Goal: Task Accomplishment & Management: Use online tool/utility

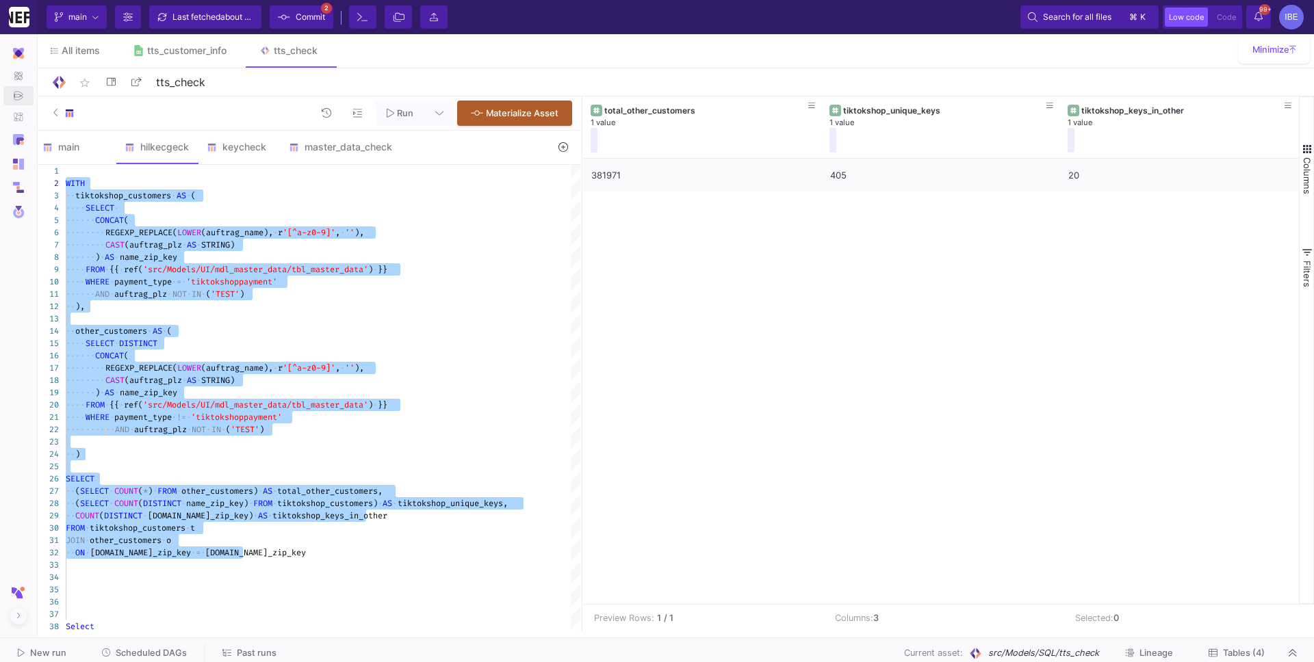
scroll to position [12, 18]
click at [320, 18] on span "Commit" at bounding box center [310, 17] width 29 height 21
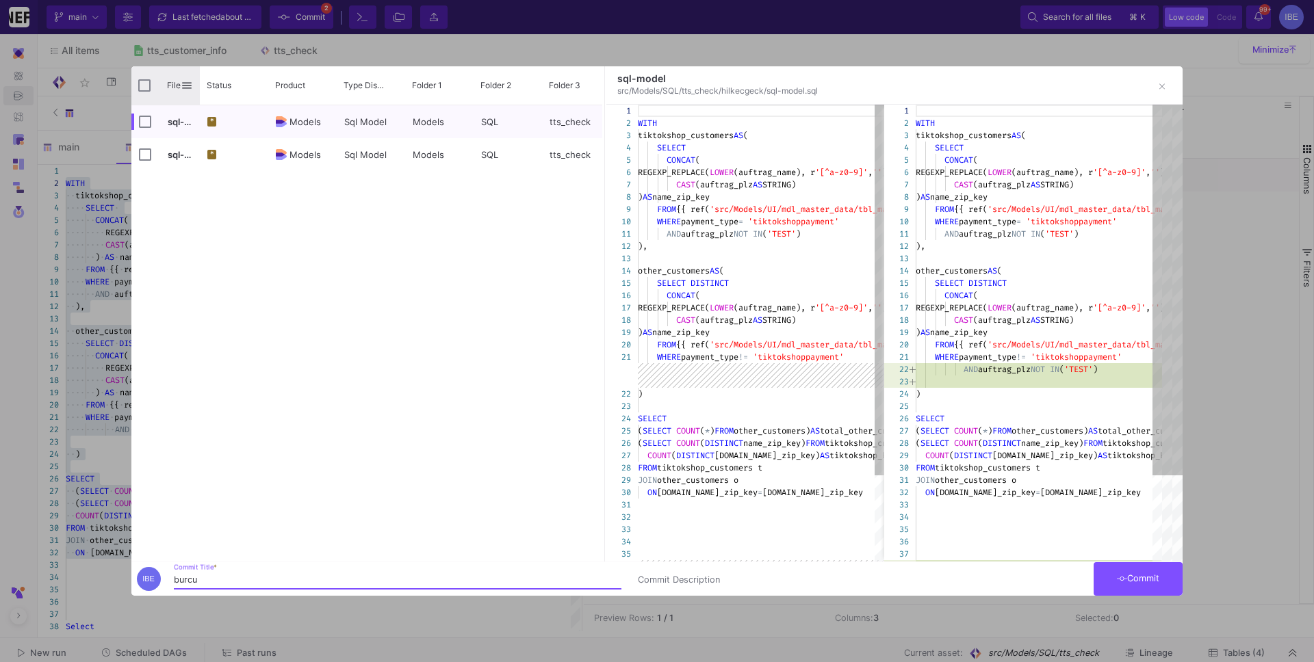
type input "burcu"
click at [143, 81] on input "Press Space to toggle all rows selection (unchecked)" at bounding box center [144, 85] width 12 height 12
checkbox input "true"
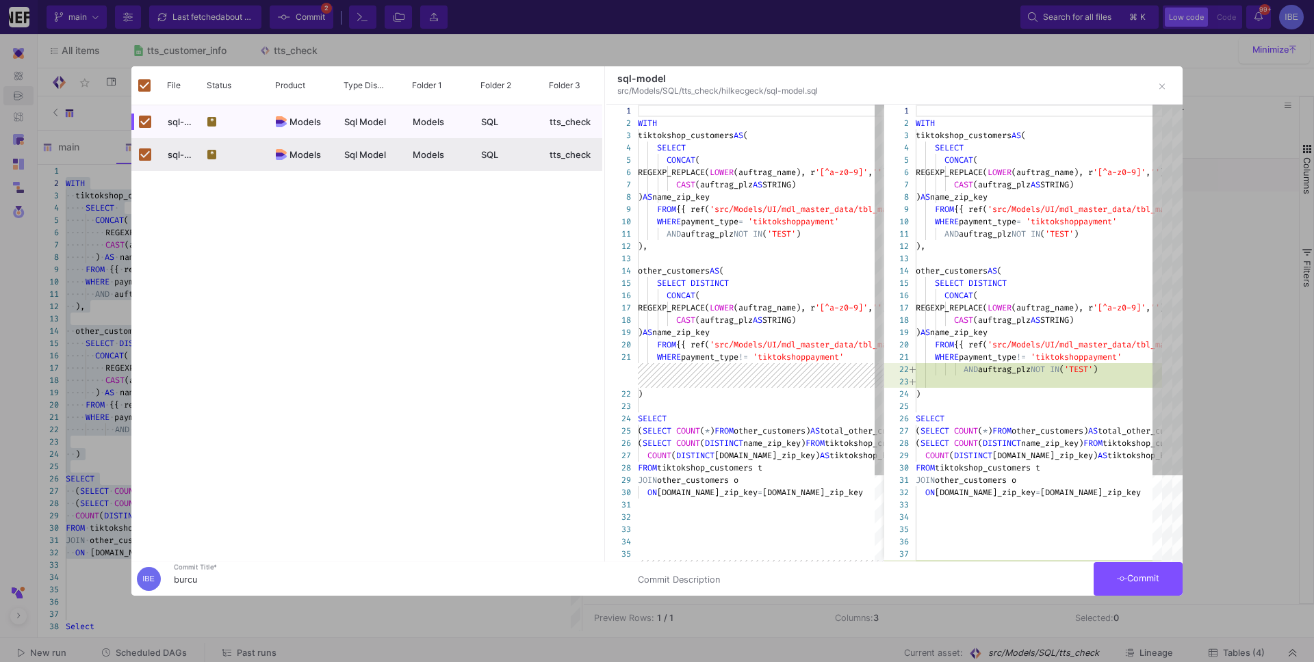
click at [1112, 577] on button "Commit" at bounding box center [1137, 579] width 89 height 34
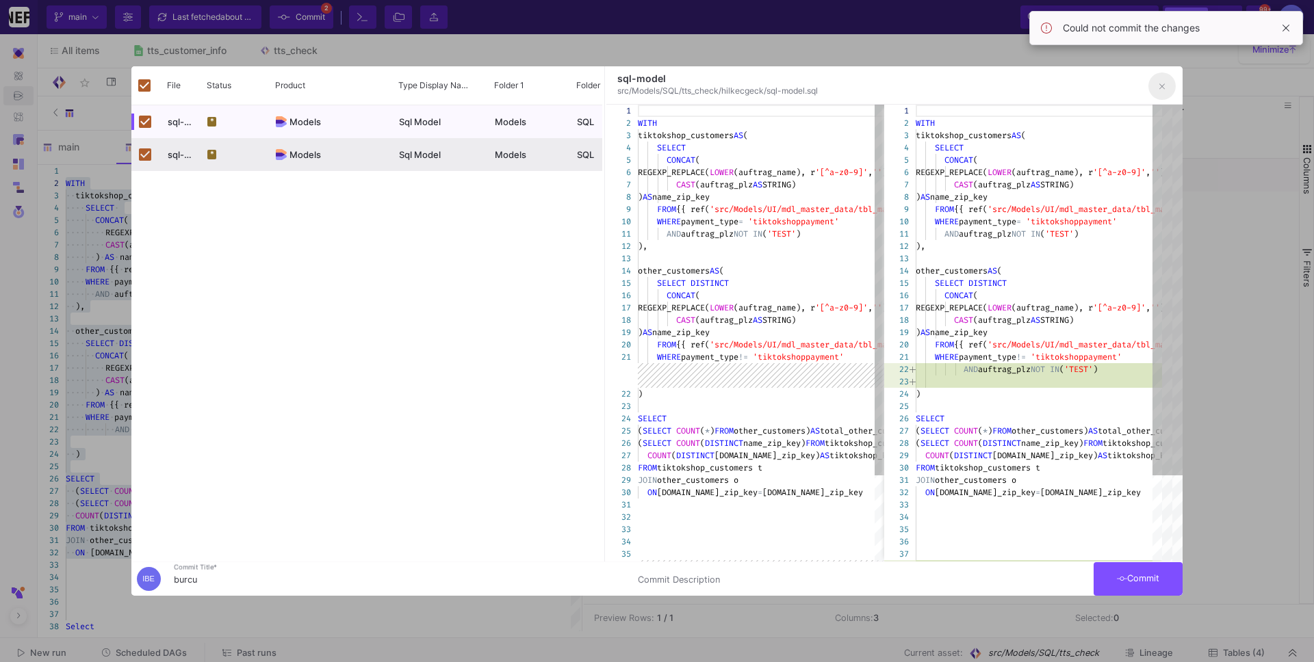
click at [1150, 89] on button "button" at bounding box center [1161, 86] width 27 height 27
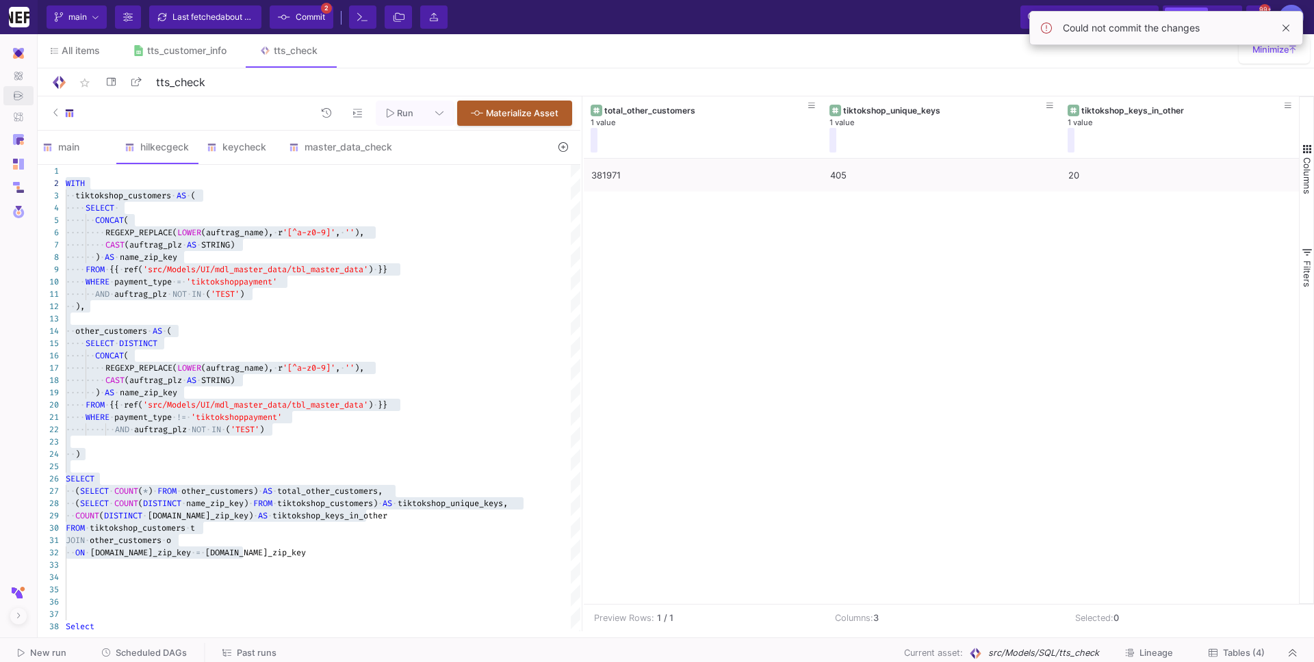
click at [332, 17] on button "Commit 2" at bounding box center [302, 16] width 64 height 23
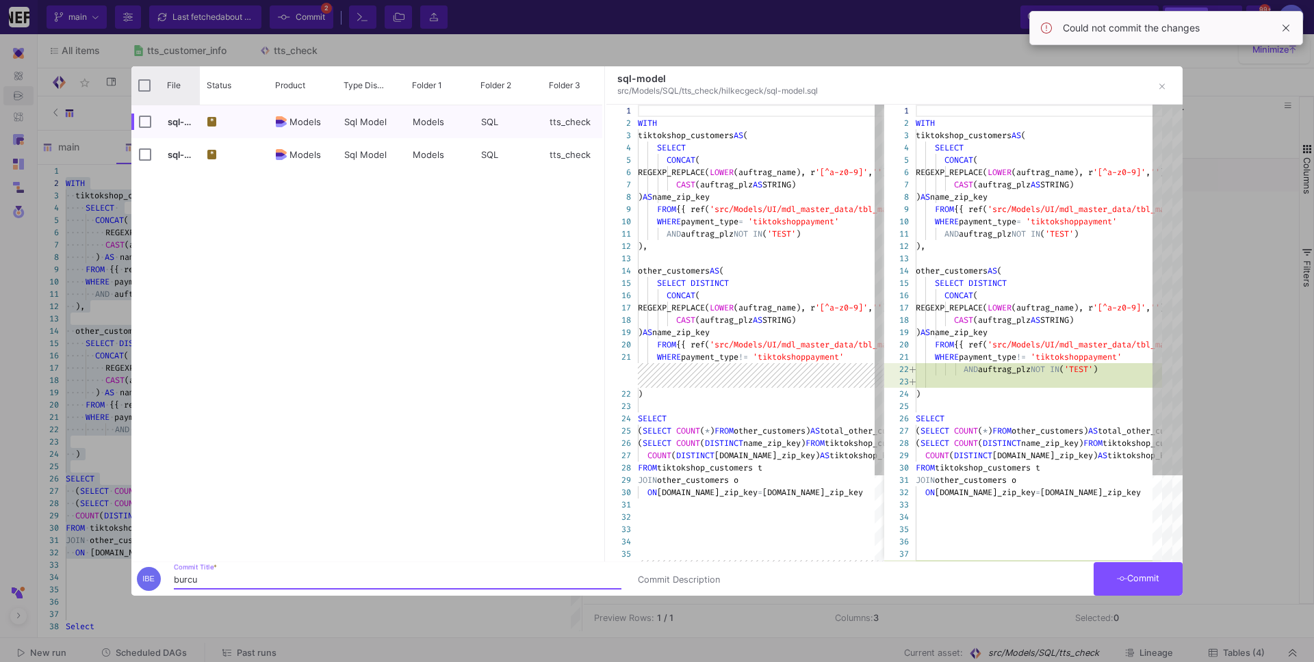
type input "burcu"
click at [142, 82] on input "Press Space to toggle all rows selection (unchecked)" at bounding box center [144, 85] width 12 height 12
checkbox input "true"
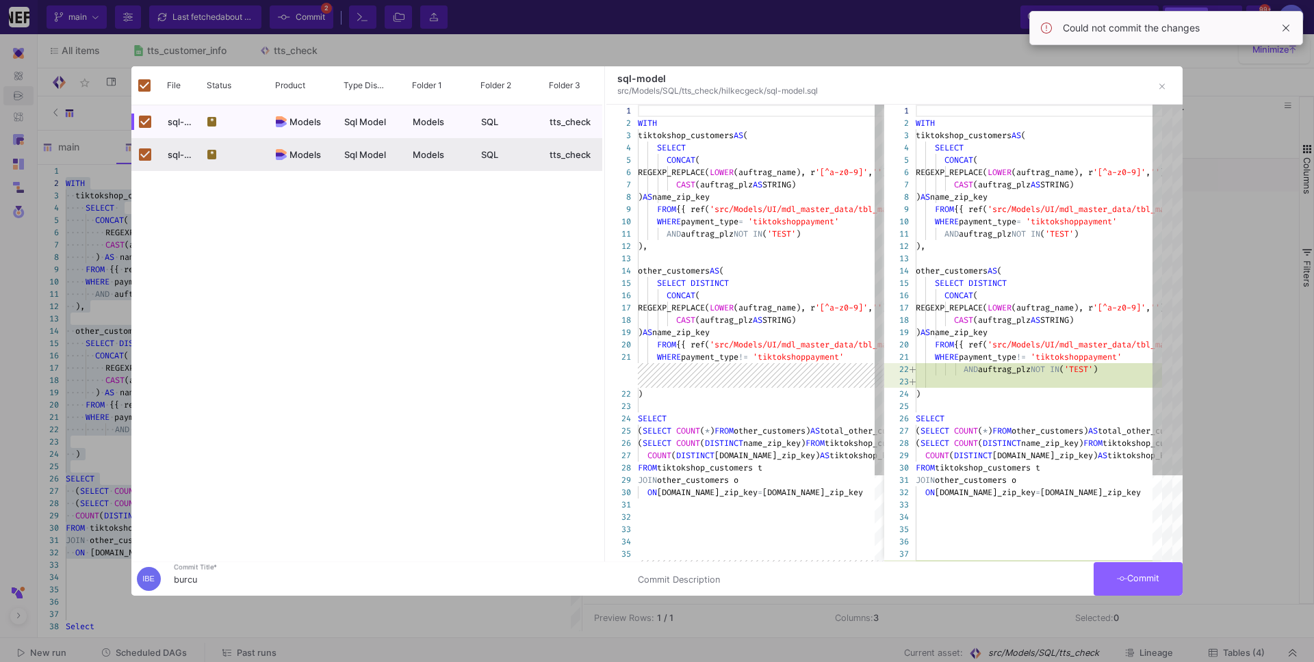
click at [1119, 564] on button "Commit" at bounding box center [1137, 579] width 89 height 34
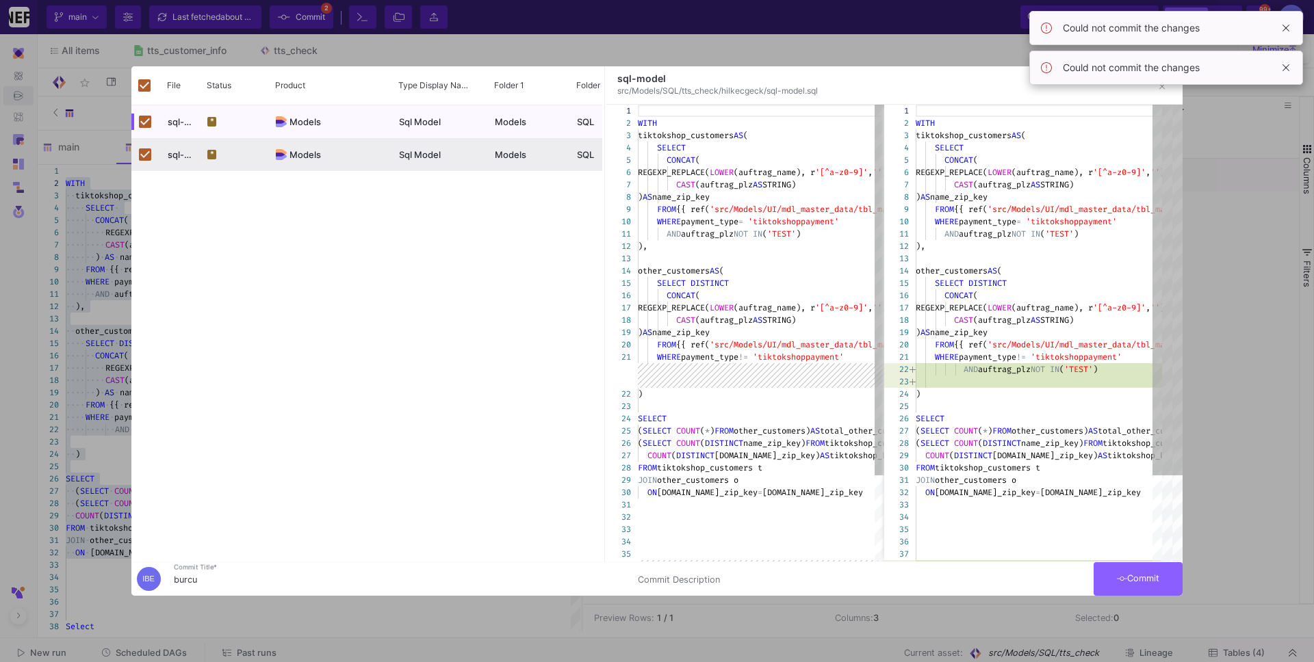
click at [1132, 584] on button "Commit" at bounding box center [1137, 579] width 89 height 34
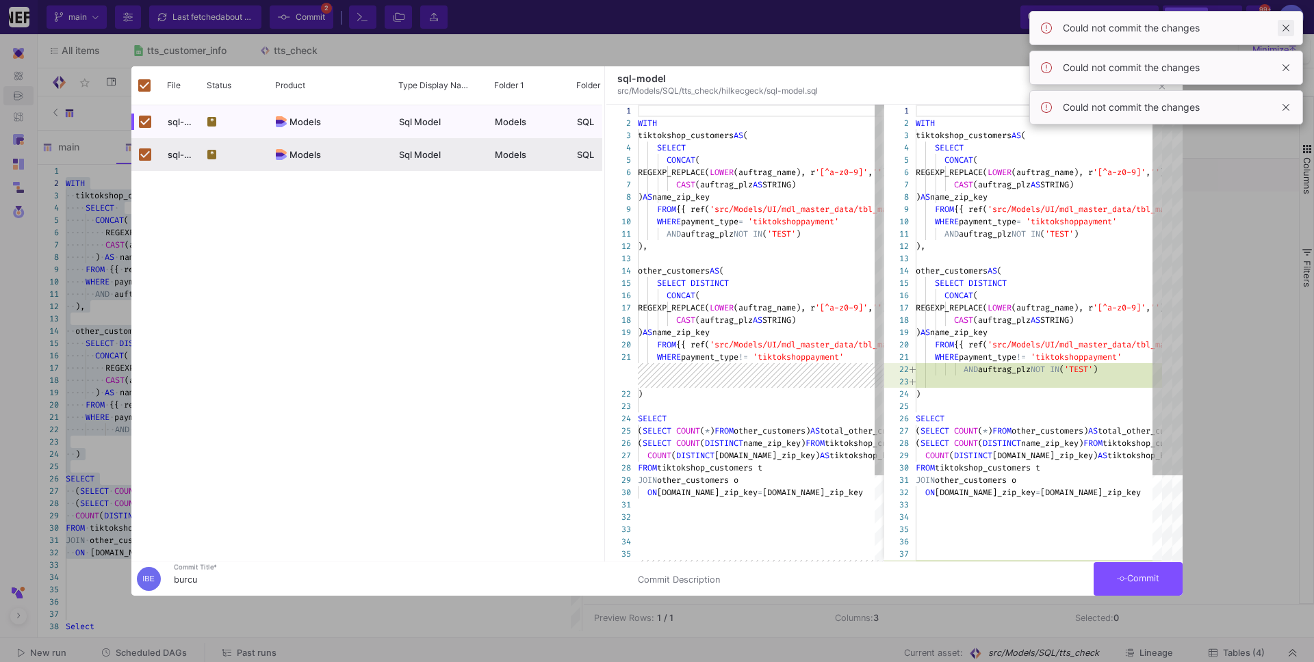
click at [1284, 28] on span at bounding box center [1285, 28] width 16 height 16
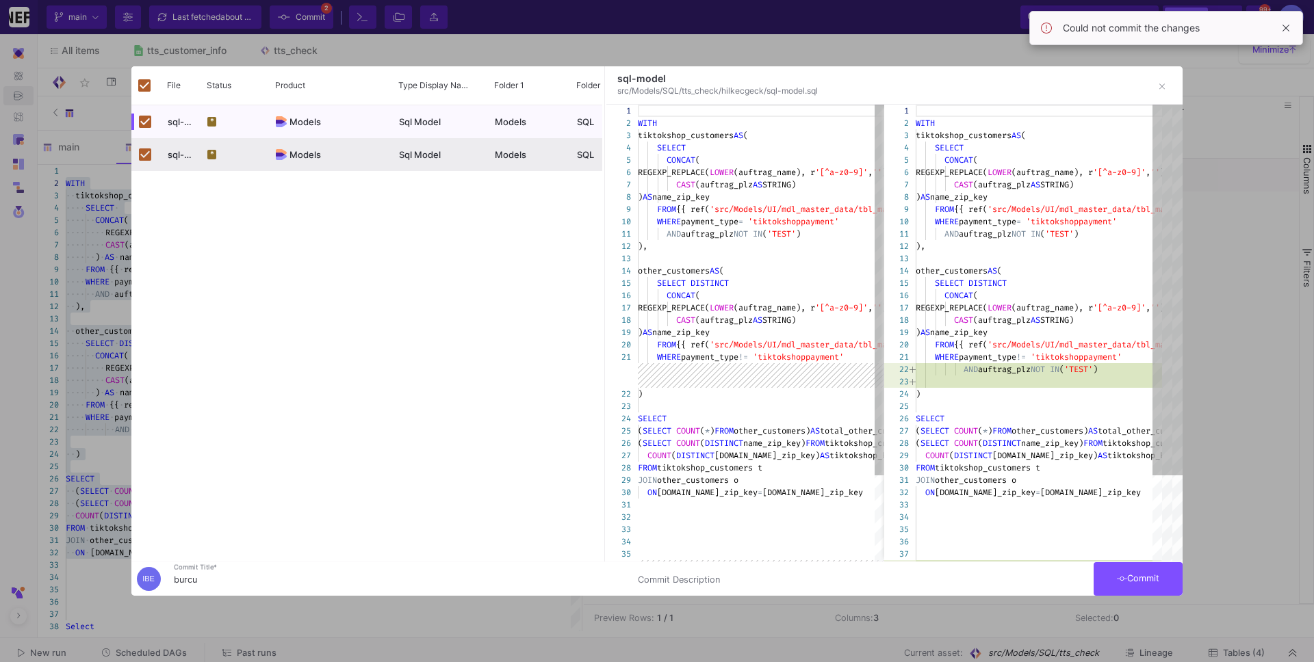
click at [1284, 28] on span at bounding box center [1285, 28] width 16 height 16
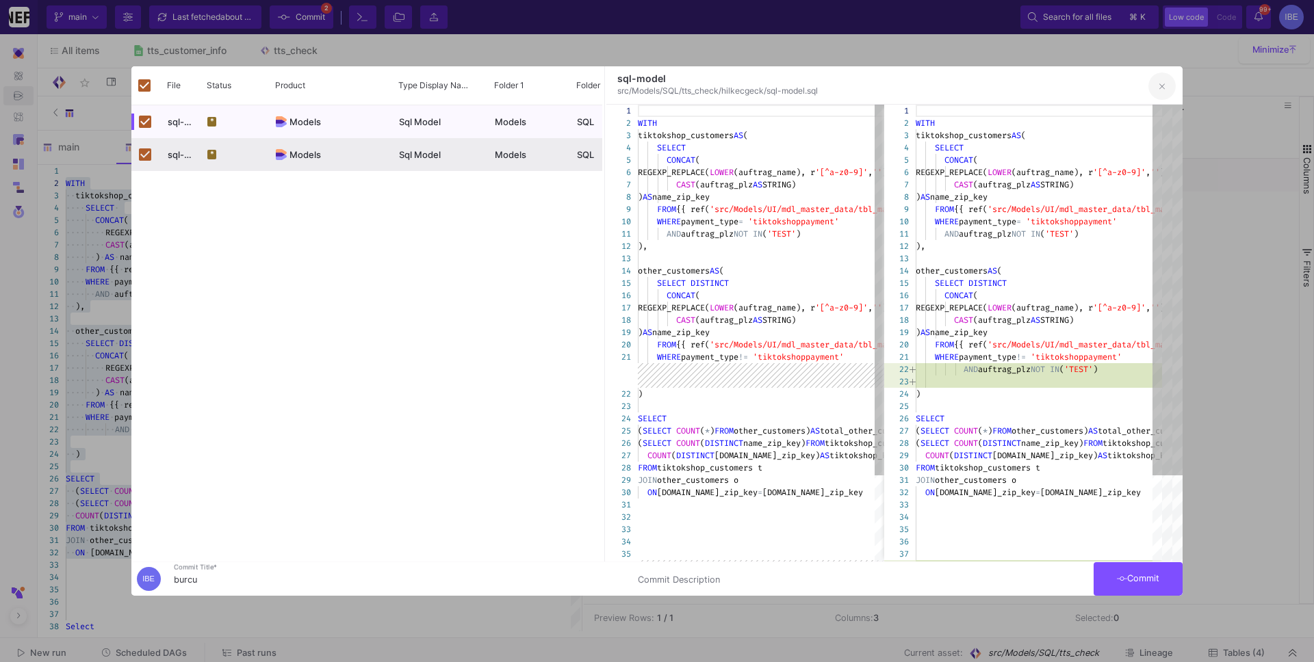
click at [1164, 96] on button "button" at bounding box center [1161, 86] width 27 height 27
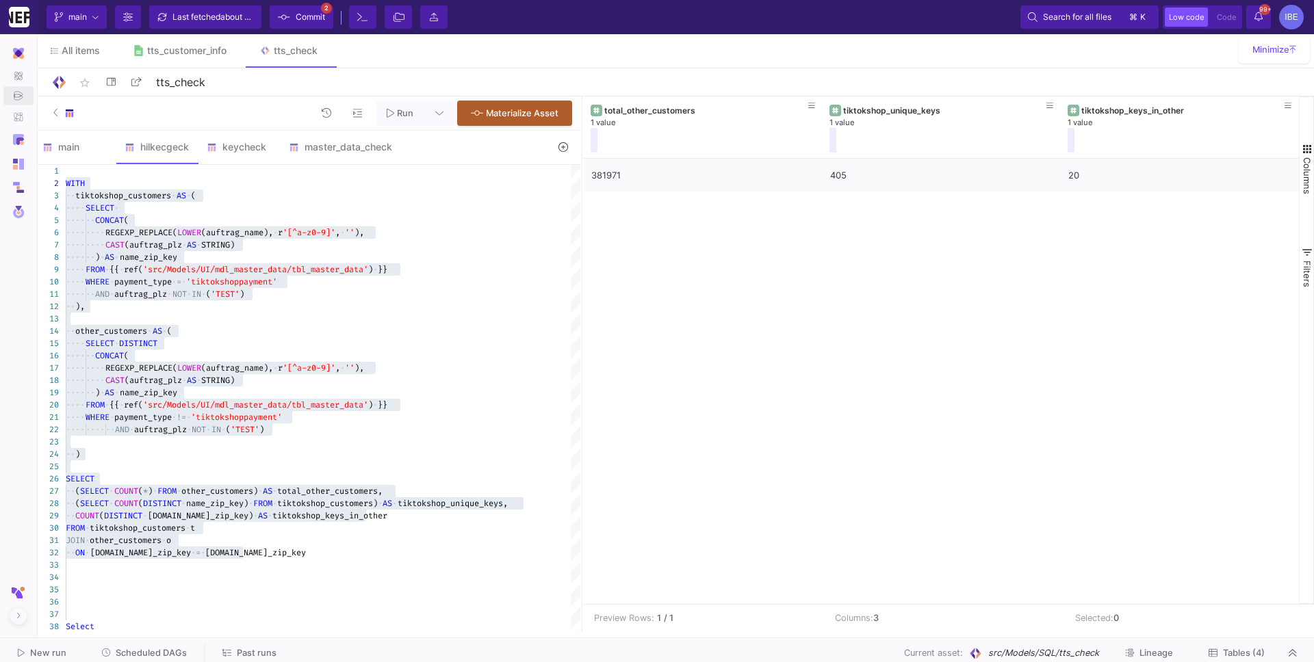
click at [321, 15] on span "Commit" at bounding box center [310, 17] width 29 height 21
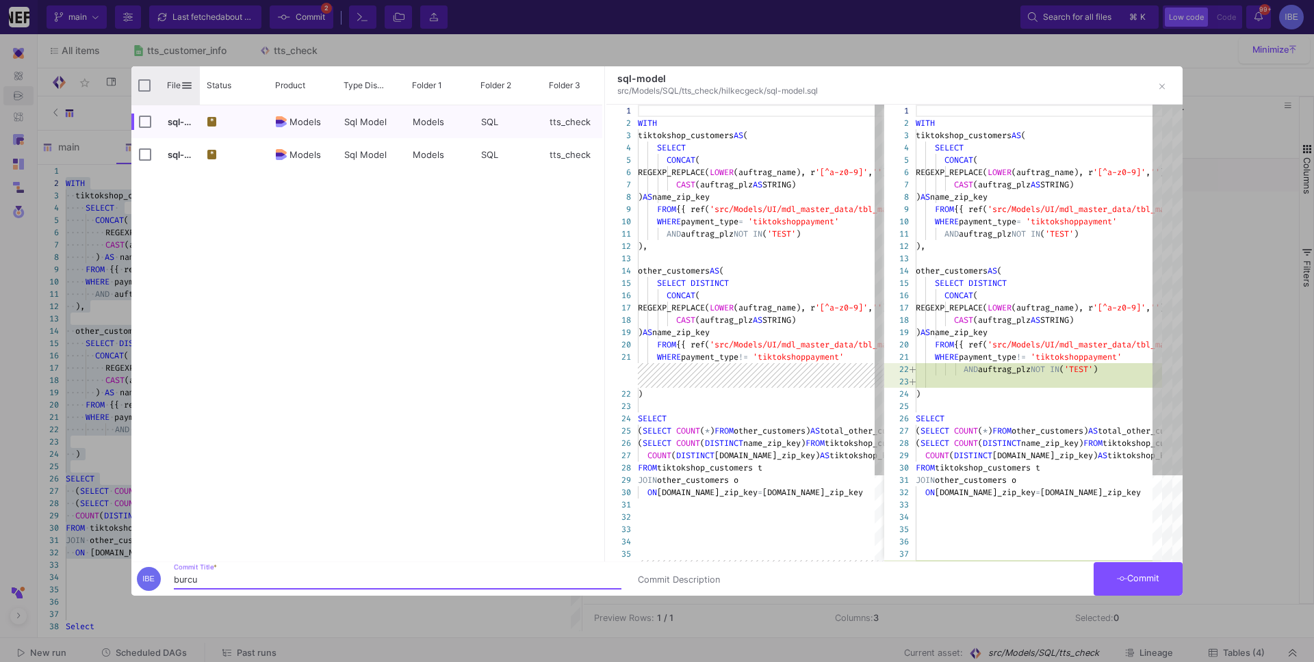
type input "burcu"
click at [149, 80] on input "Press Space to toggle all rows selection (unchecked)" at bounding box center [144, 85] width 12 height 12
checkbox input "true"
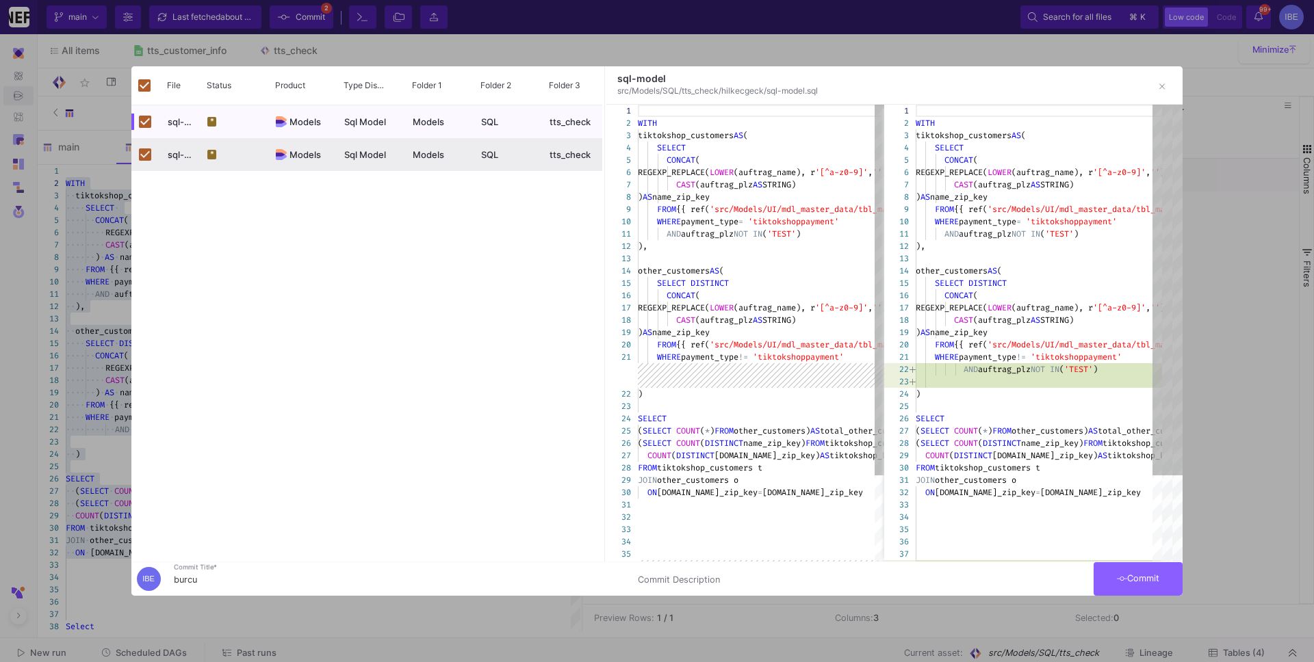
click at [1147, 566] on button "Commit" at bounding box center [1137, 579] width 89 height 34
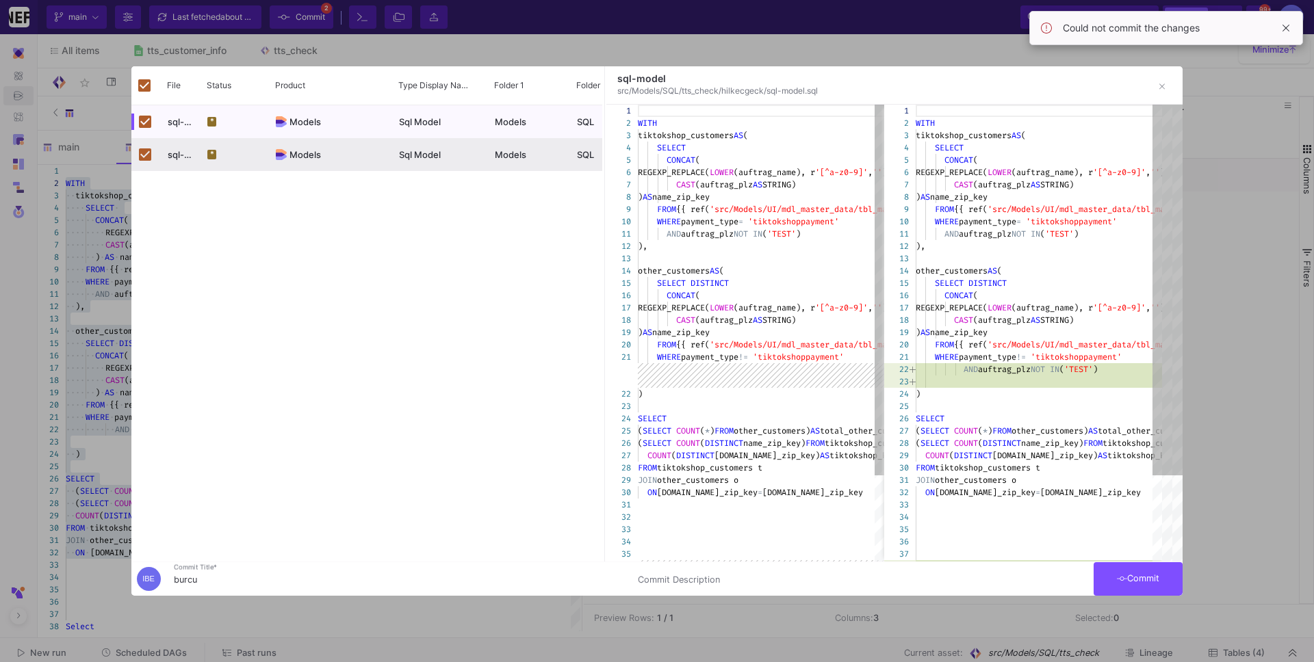
click at [1164, 562] on button "Commit" at bounding box center [1137, 579] width 89 height 34
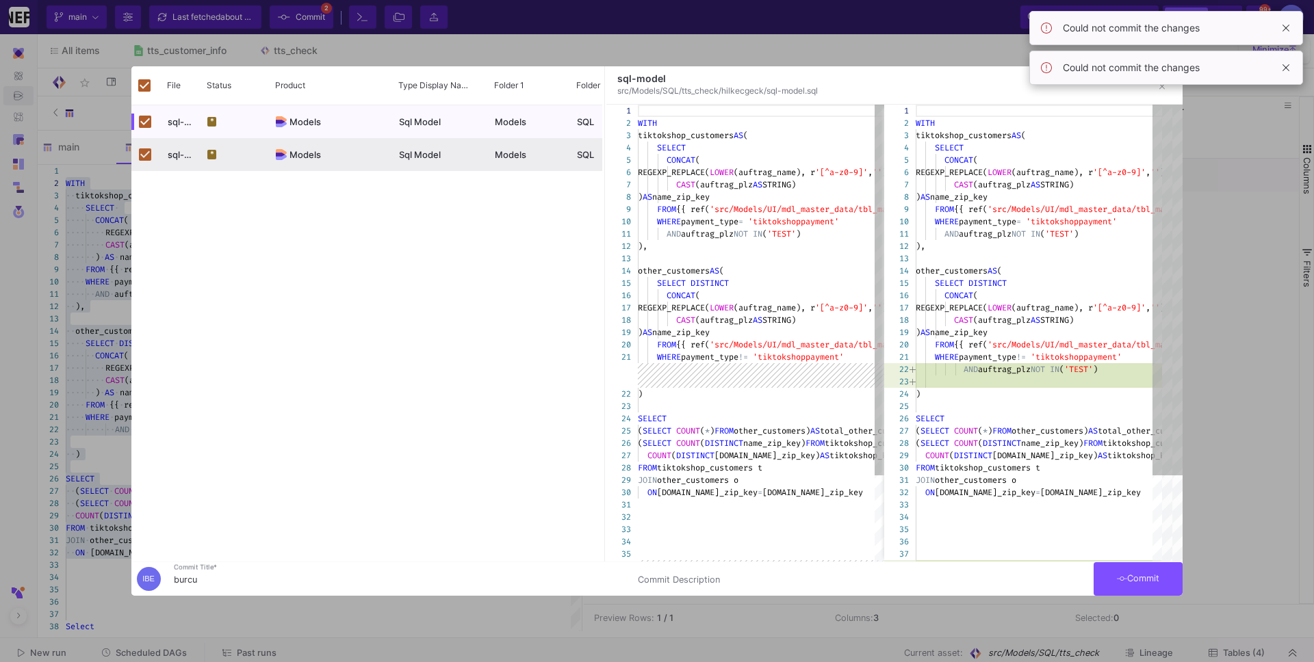
click at [239, 39] on div at bounding box center [657, 331] width 1314 height 662
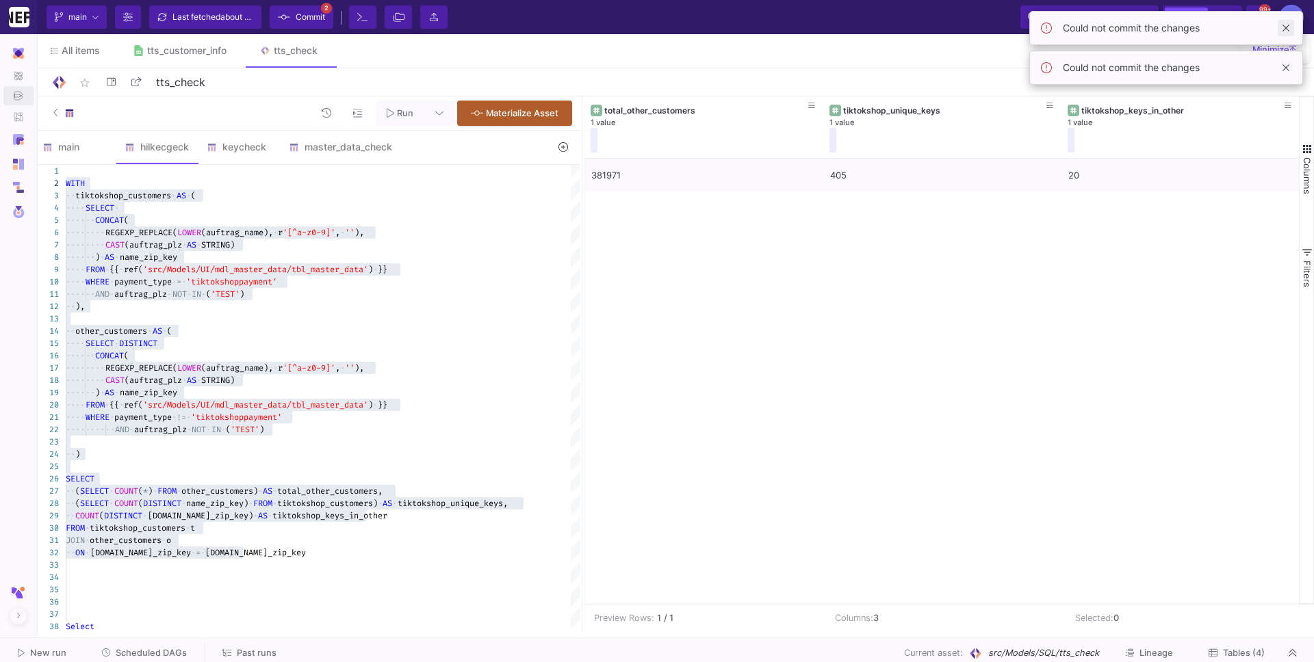
click at [1286, 34] on span at bounding box center [1285, 28] width 16 height 16
click at [1286, 28] on span at bounding box center [1285, 28] width 16 height 16
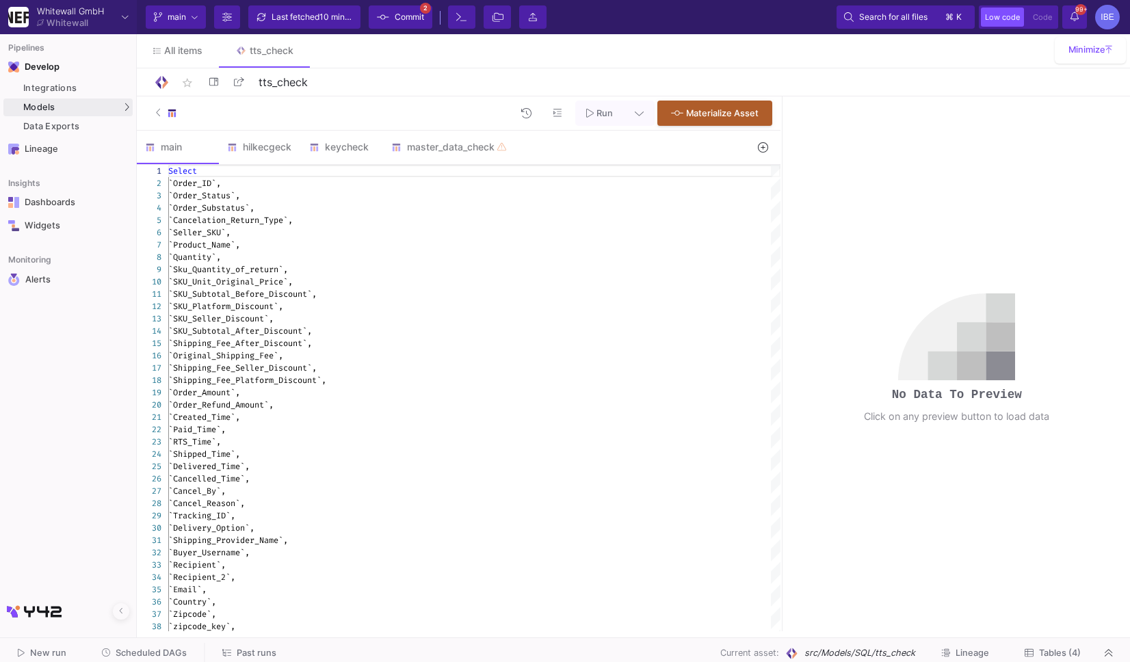
click at [430, 129] on div "Run Materialize Asset" at bounding box center [459, 113] width 644 height 34
click at [432, 144] on div "master_data_check" at bounding box center [450, 147] width 118 height 11
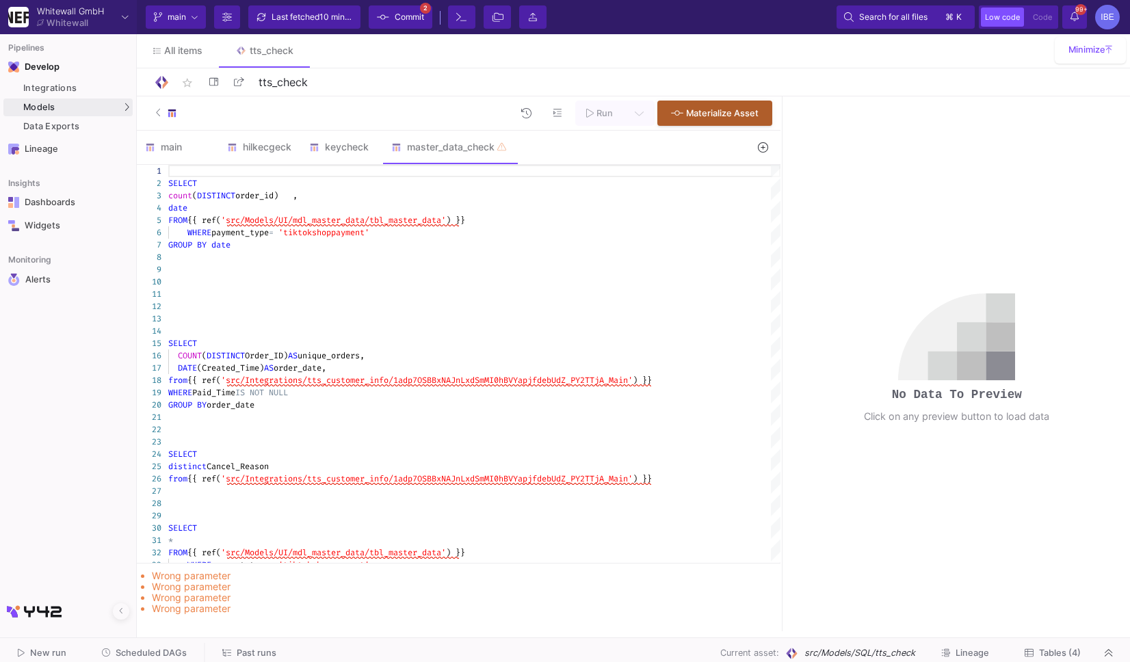
click at [408, 28] on button "Commit 2" at bounding box center [401, 16] width 64 height 23
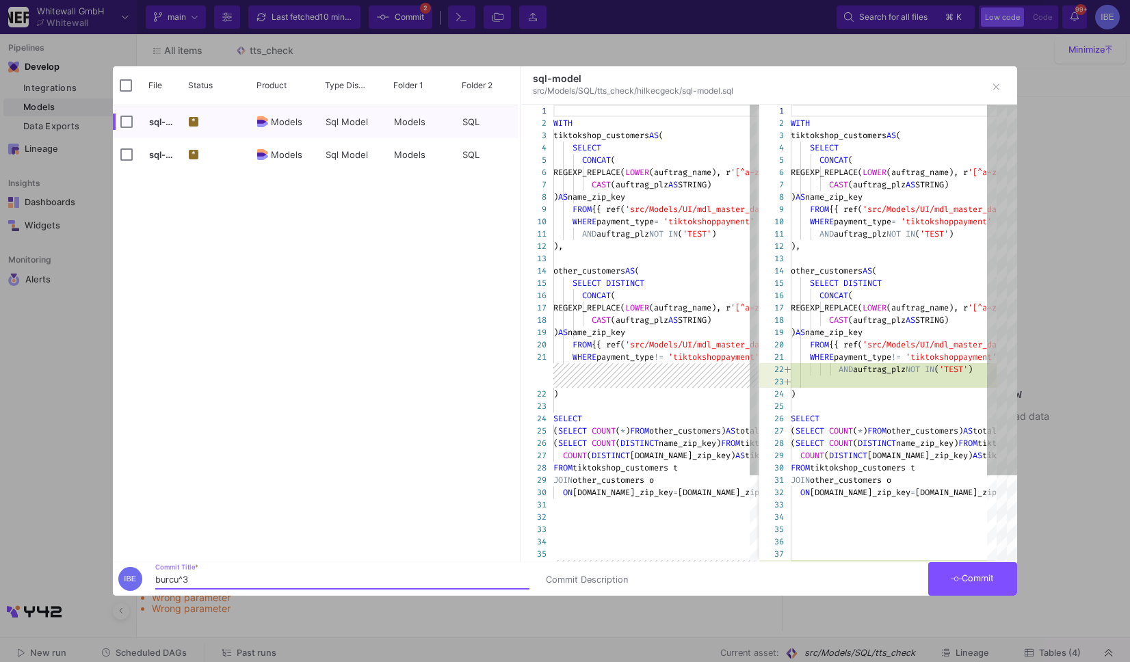
type input "burcu^3"
click at [959, 595] on button "Commit" at bounding box center [972, 579] width 89 height 34
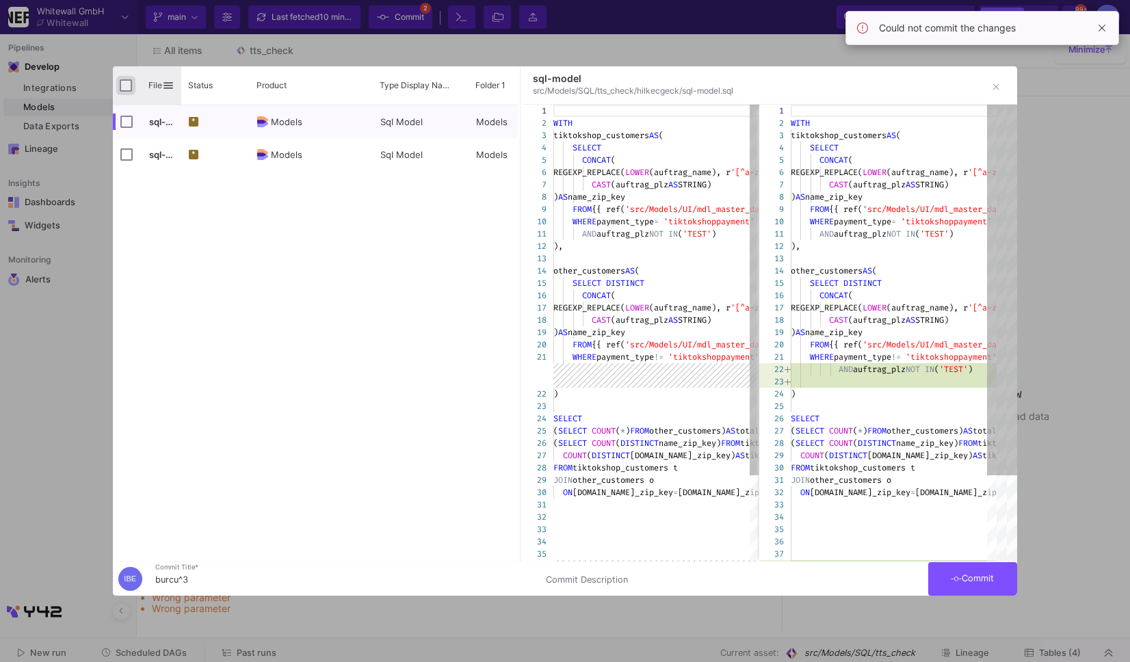
click at [129, 88] on input "Press Space to toggle all rows selection (unchecked)" at bounding box center [126, 85] width 12 height 12
checkbox input "true"
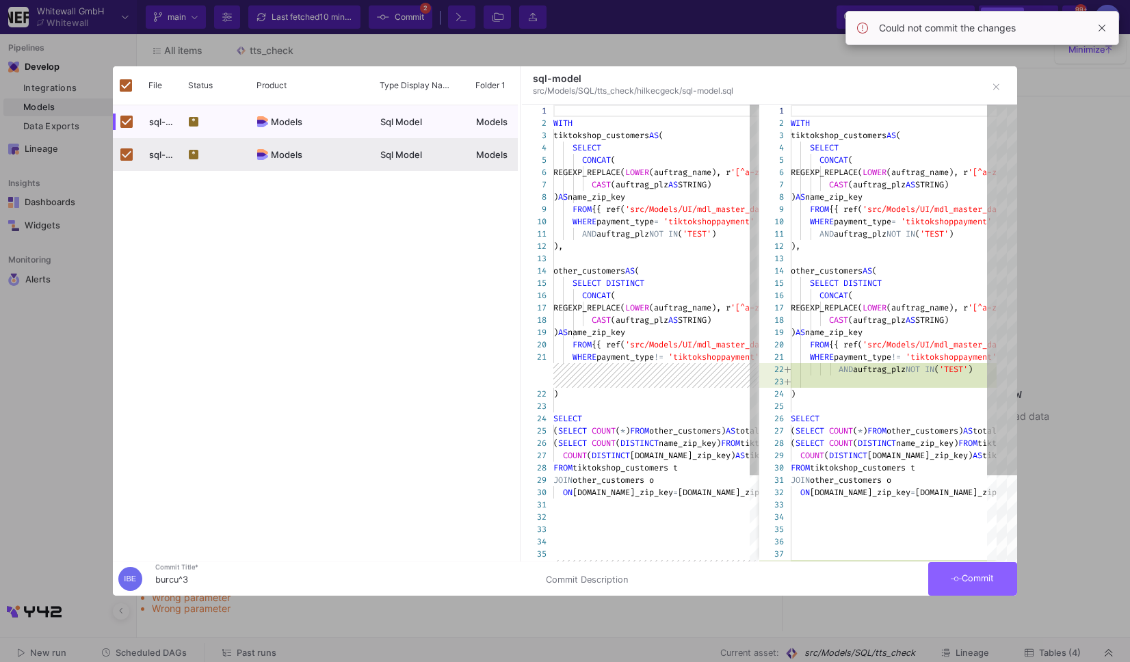
click at [961, 578] on span "Commit" at bounding box center [972, 578] width 43 height 10
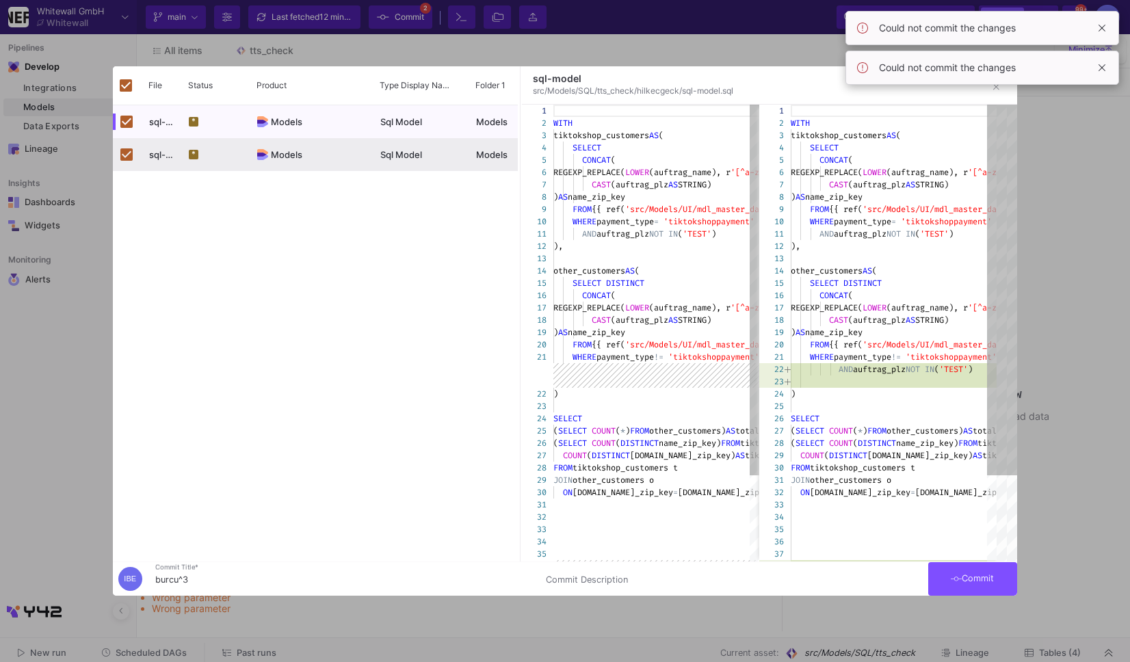
click at [1092, 27] on div "Could not commit the changes" at bounding box center [982, 28] width 250 height 11
click at [1101, 27] on span at bounding box center [1102, 28] width 16 height 16
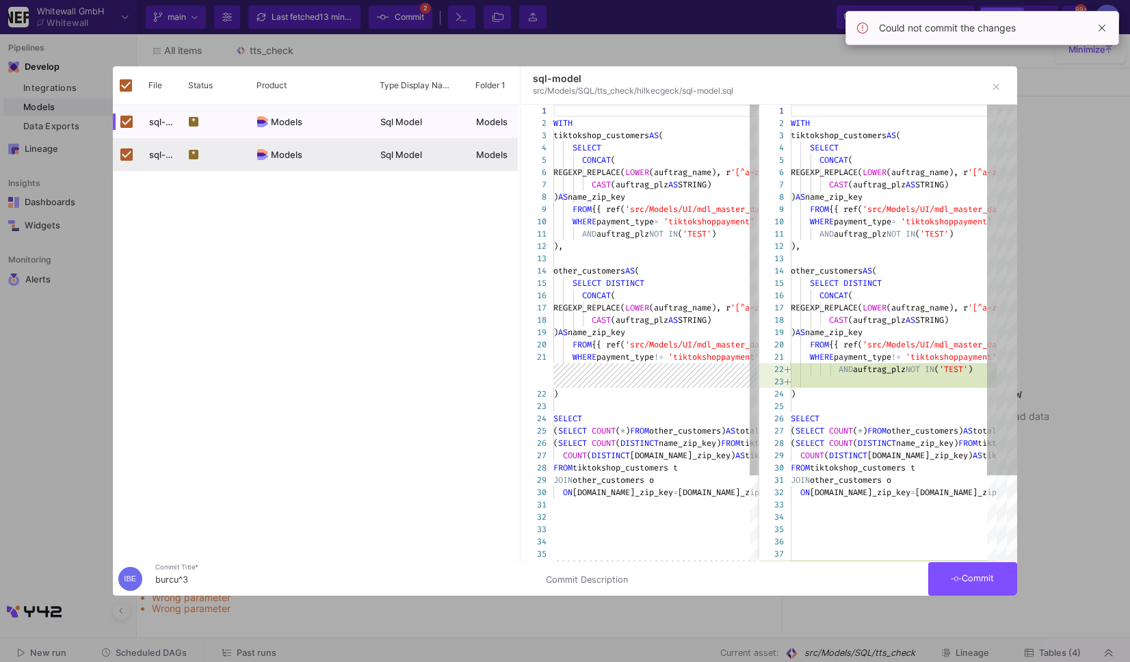
click at [1101, 25] on span at bounding box center [1102, 28] width 16 height 16
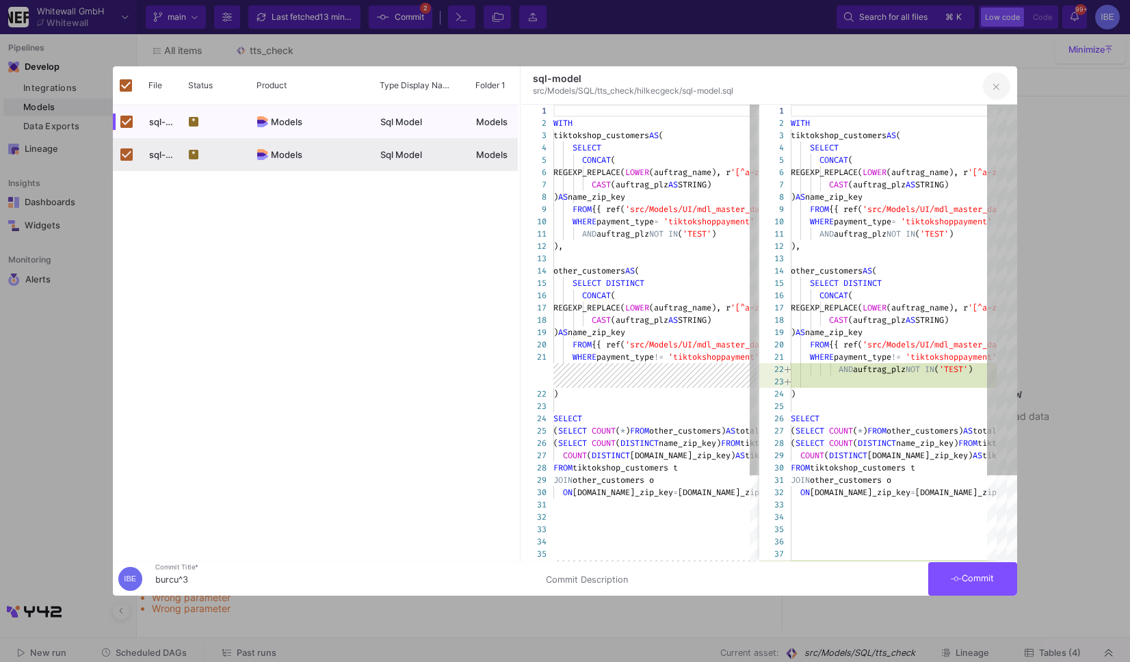
click at [996, 100] on button "button" at bounding box center [996, 86] width 27 height 27
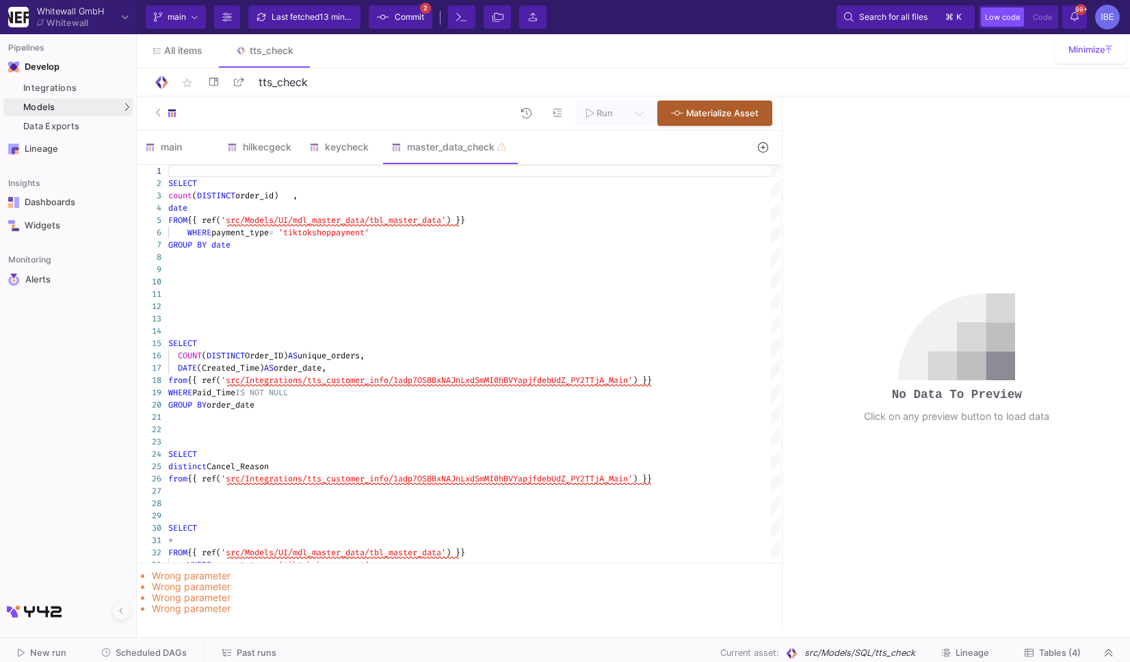
click at [417, 28] on button "Commit 2" at bounding box center [401, 16] width 64 height 23
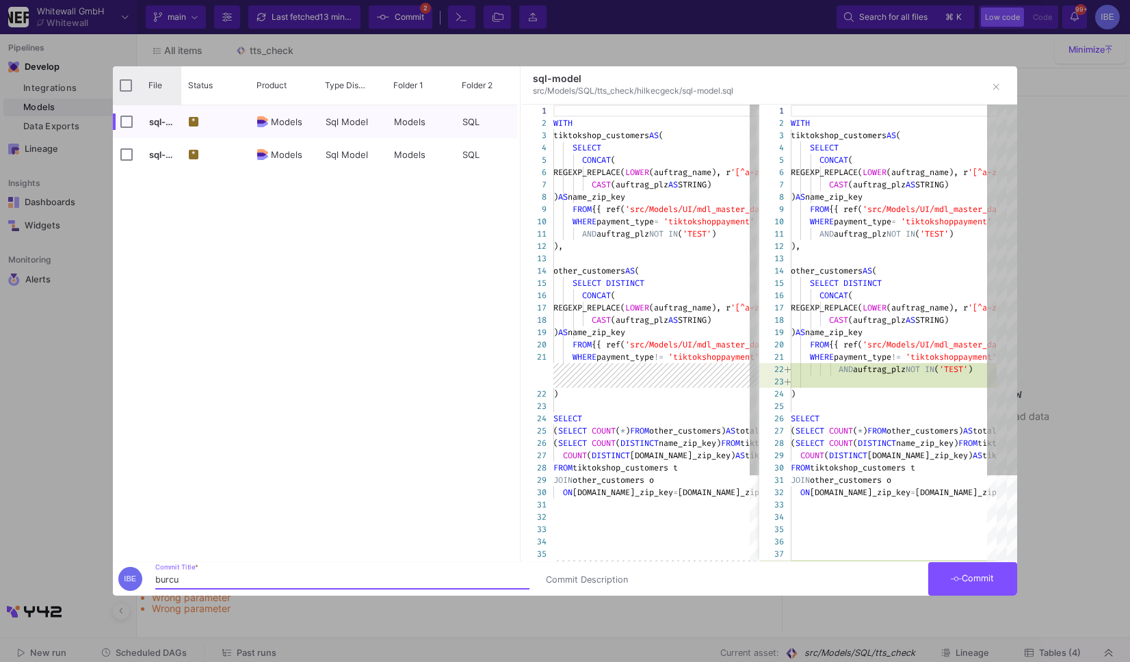
type input "burcu"
click at [135, 87] on div "File" at bounding box center [147, 85] width 68 height 38
click at [132, 78] on div "File" at bounding box center [147, 85] width 68 height 38
click at [120, 86] on div "File" at bounding box center [147, 85] width 68 height 38
click at [128, 86] on input "Press Space to toggle all rows selection (unchecked)" at bounding box center [126, 85] width 12 height 12
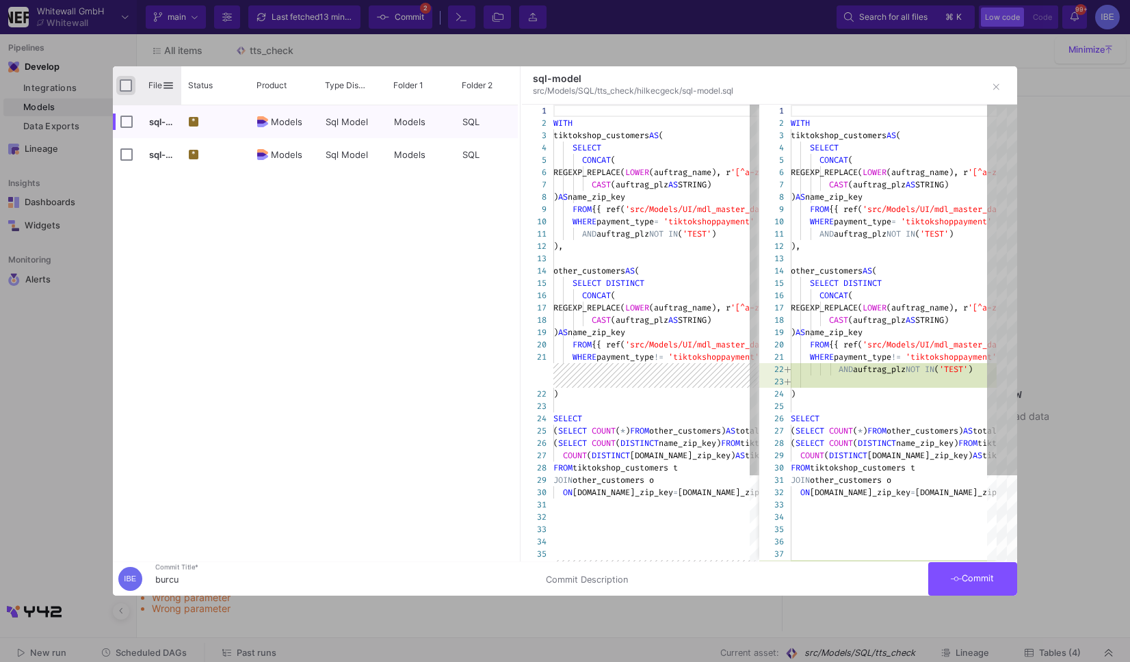
checkbox input "true"
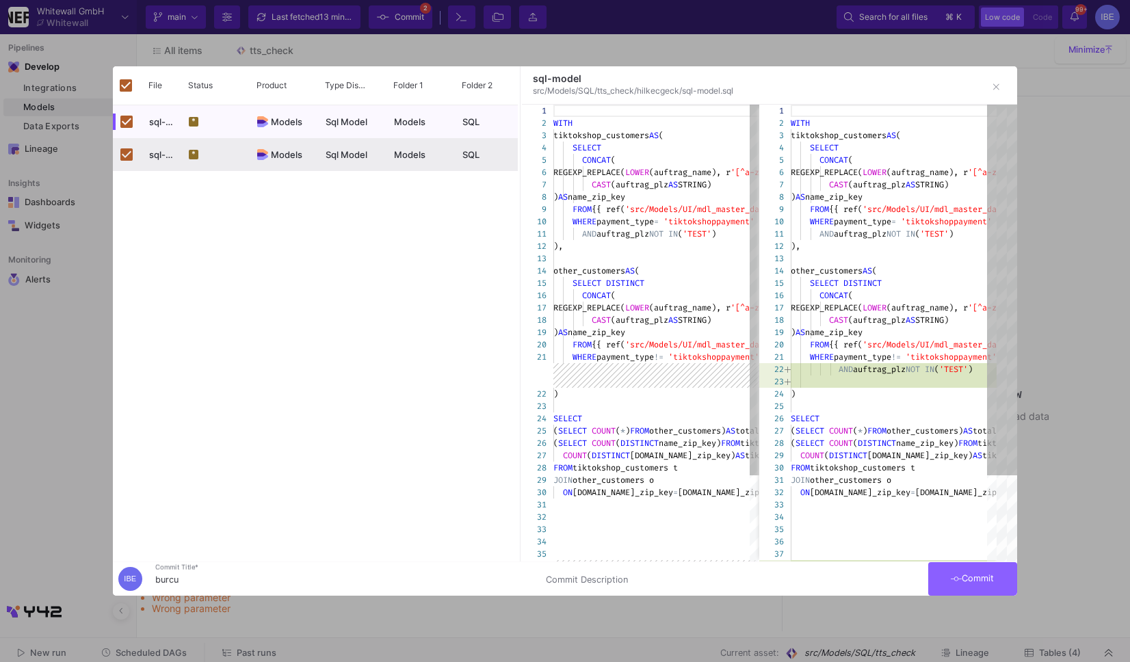
click at [985, 588] on button "Commit" at bounding box center [972, 579] width 89 height 34
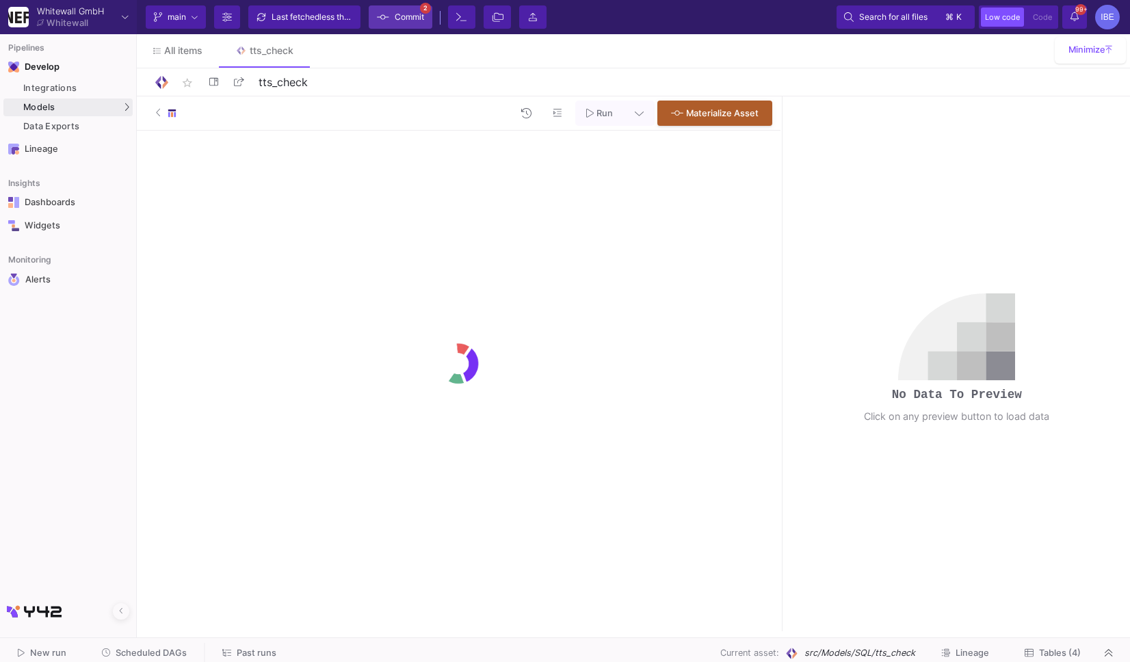
click at [417, 25] on span "Commit" at bounding box center [409, 17] width 29 height 21
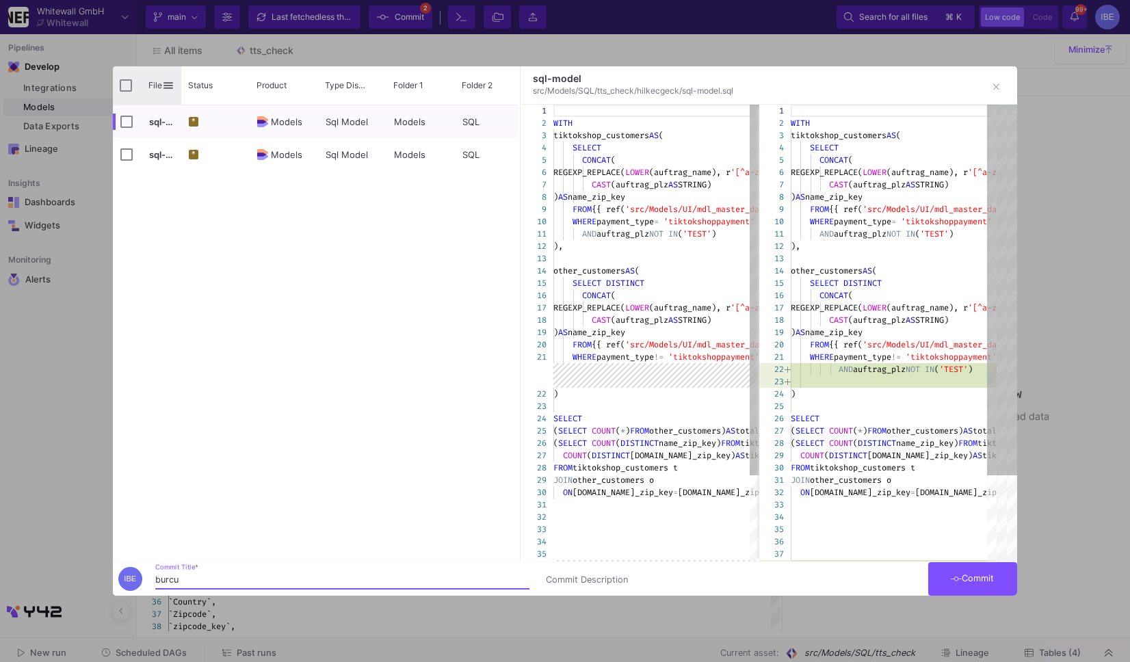
type input "burcu"
click at [120, 81] on input "Press Space to toggle all rows selection (unchecked)" at bounding box center [126, 85] width 12 height 12
checkbox input "true"
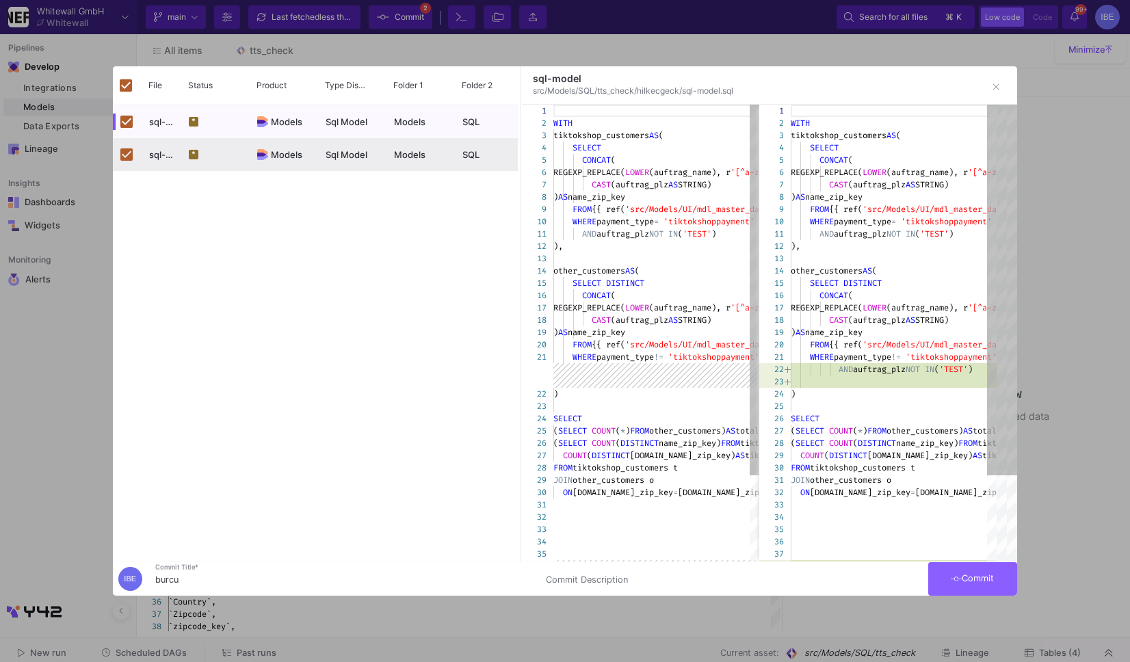
click at [960, 571] on button "Commit" at bounding box center [972, 579] width 89 height 34
